Goal: Transaction & Acquisition: Purchase product/service

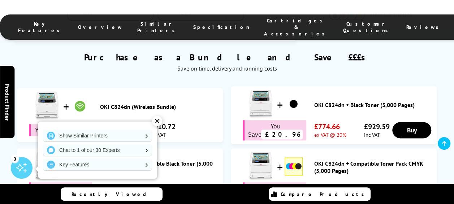
scroll to position [434, 0]
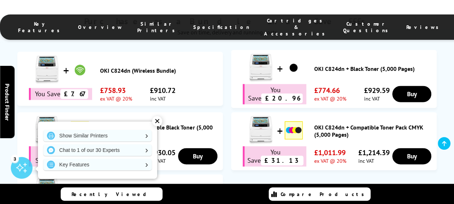
click at [160, 118] on div "✕" at bounding box center [157, 121] width 10 height 10
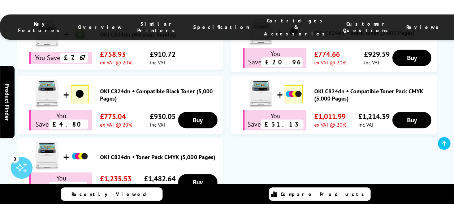
scroll to position [325, 0]
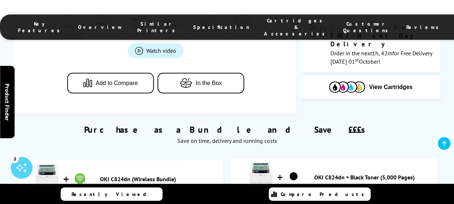
click at [227, 83] on button "In the Box" at bounding box center [201, 83] width 87 height 21
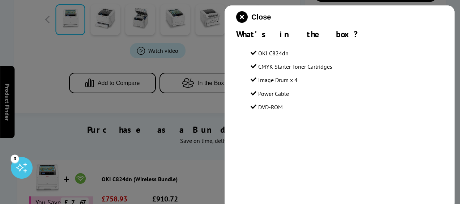
click at [137, 119] on div at bounding box center [230, 102] width 460 height 204
click at [242, 17] on icon "close modal" at bounding box center [242, 17] width 12 height 12
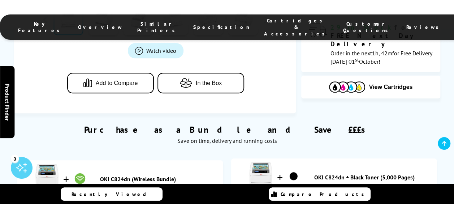
click at [264, 26] on span "Cartridges & Accessories" at bounding box center [296, 27] width 65 height 20
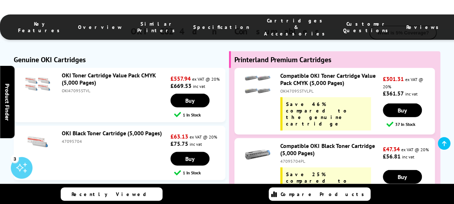
scroll to position [2162, 0]
